Goal: Task Accomplishment & Management: Use online tool/utility

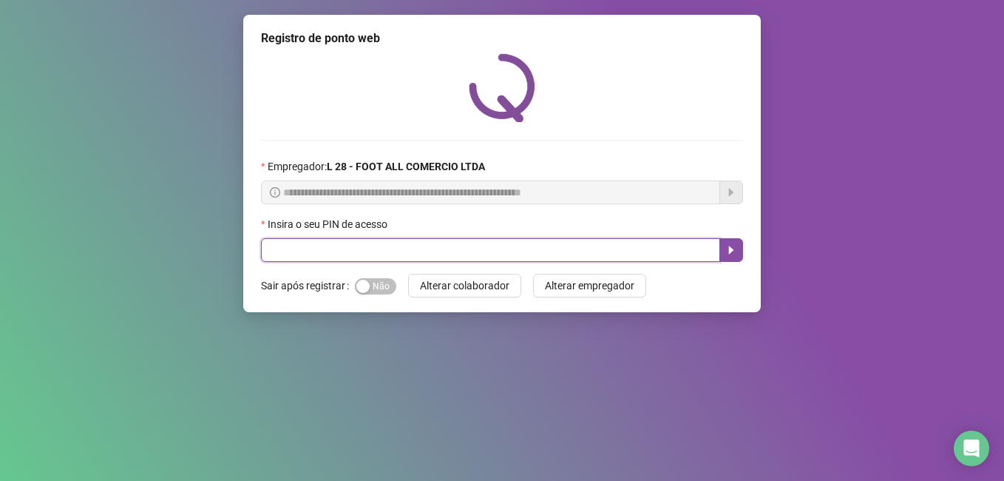
click at [444, 249] on input "text" at bounding box center [490, 250] width 459 height 24
type input "*****"
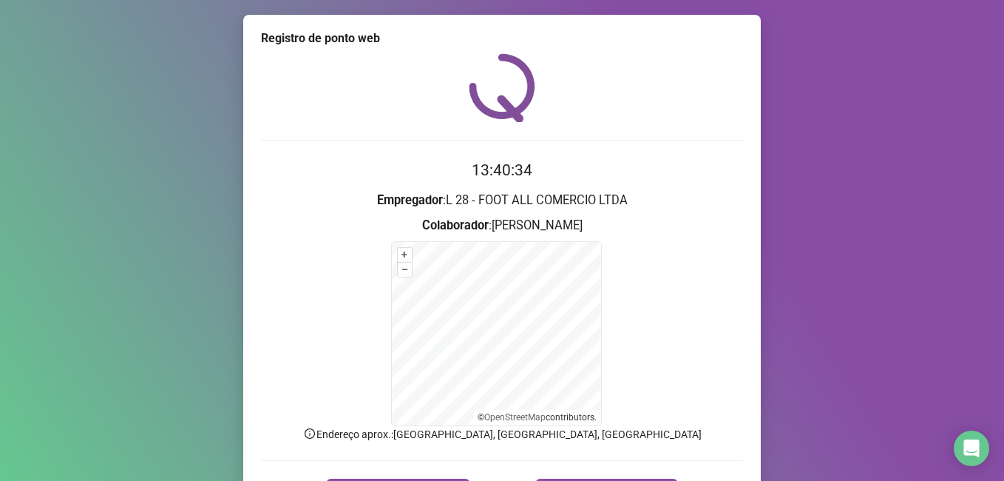
scroll to position [92, 0]
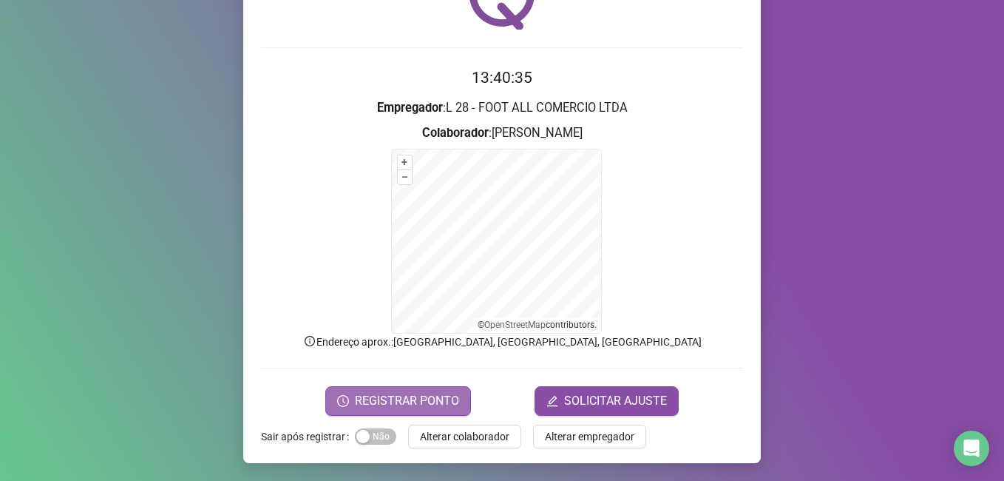
click at [436, 396] on span "REGISTRAR PONTO" at bounding box center [407, 401] width 104 height 18
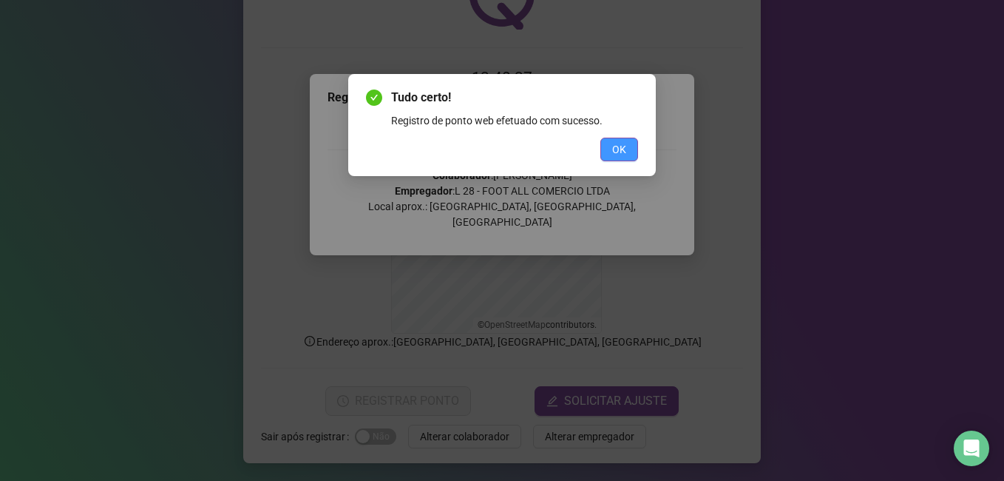
click at [623, 152] on span "OK" at bounding box center [619, 149] width 14 height 16
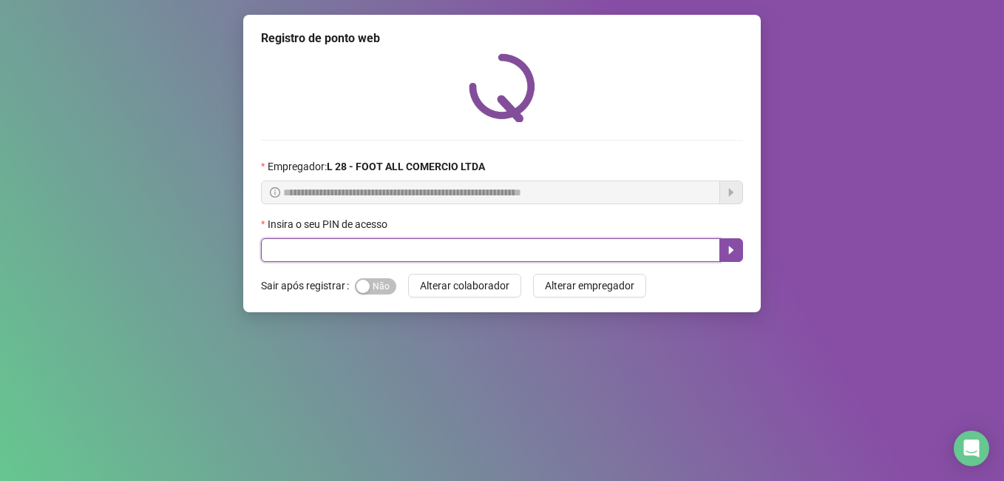
click at [383, 243] on input "text" at bounding box center [490, 250] width 459 height 24
type input "*****"
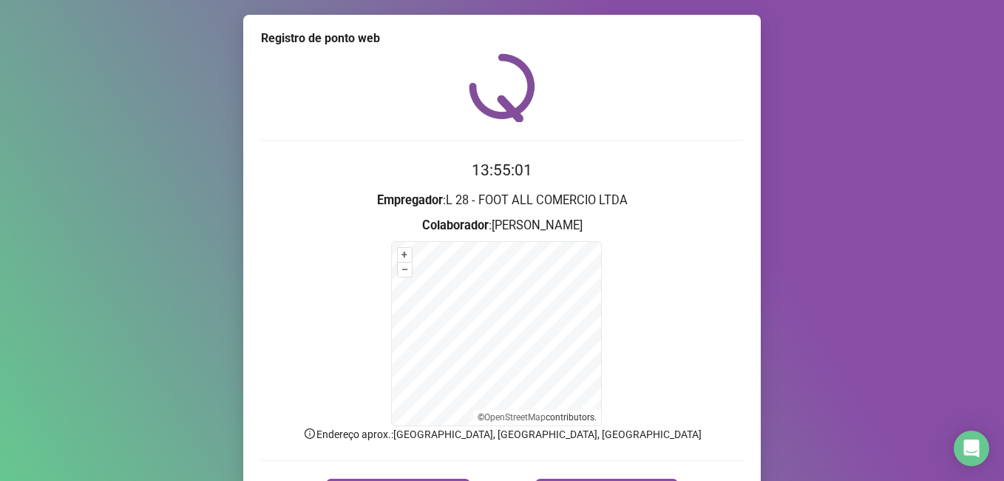
scroll to position [92, 0]
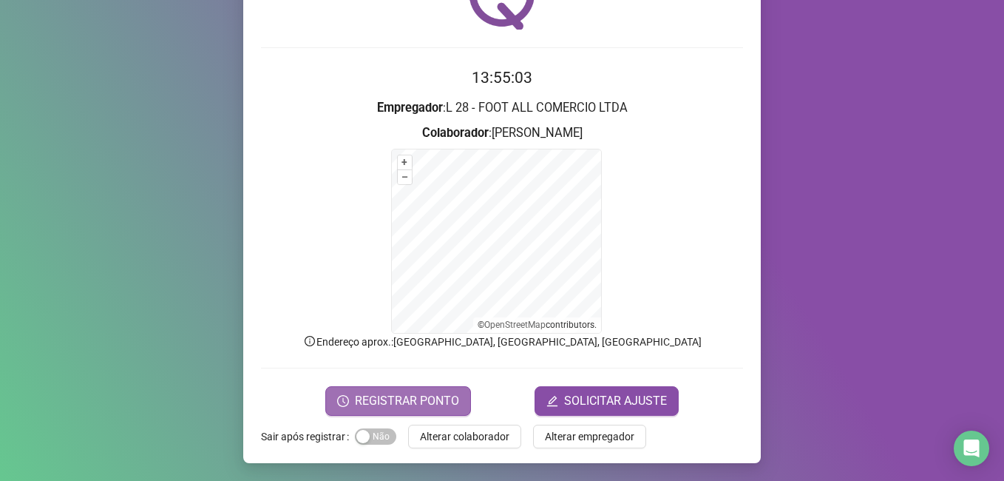
click at [390, 397] on span "REGISTRAR PONTO" at bounding box center [407, 401] width 104 height 18
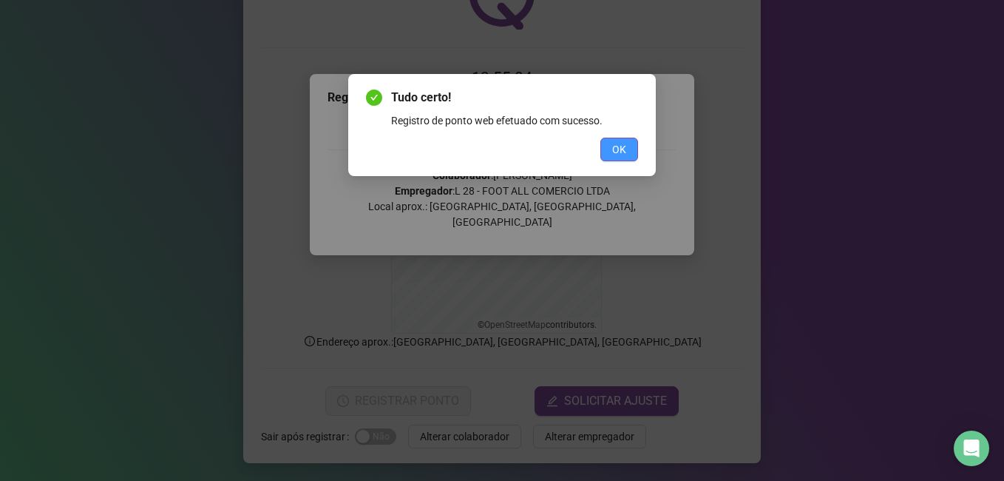
click at [633, 144] on button "OK" at bounding box center [620, 150] width 38 height 24
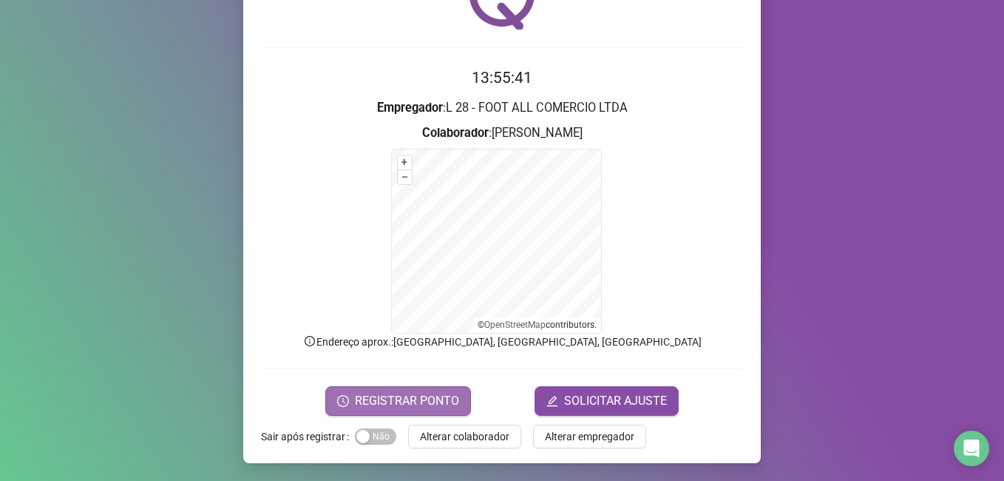
click at [445, 392] on span "REGISTRAR PONTO" at bounding box center [407, 401] width 104 height 18
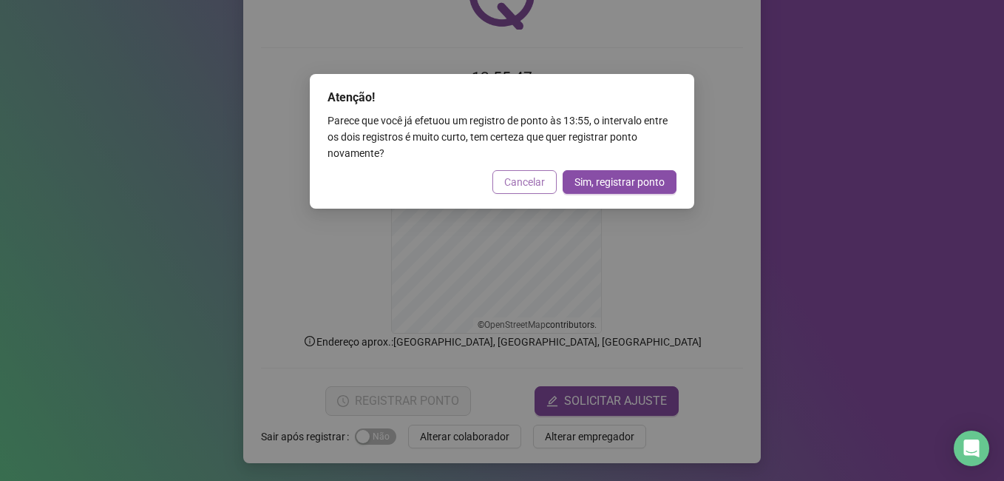
click at [522, 183] on span "Cancelar" at bounding box center [524, 182] width 41 height 16
